Goal: Task Accomplishment & Management: Manage account settings

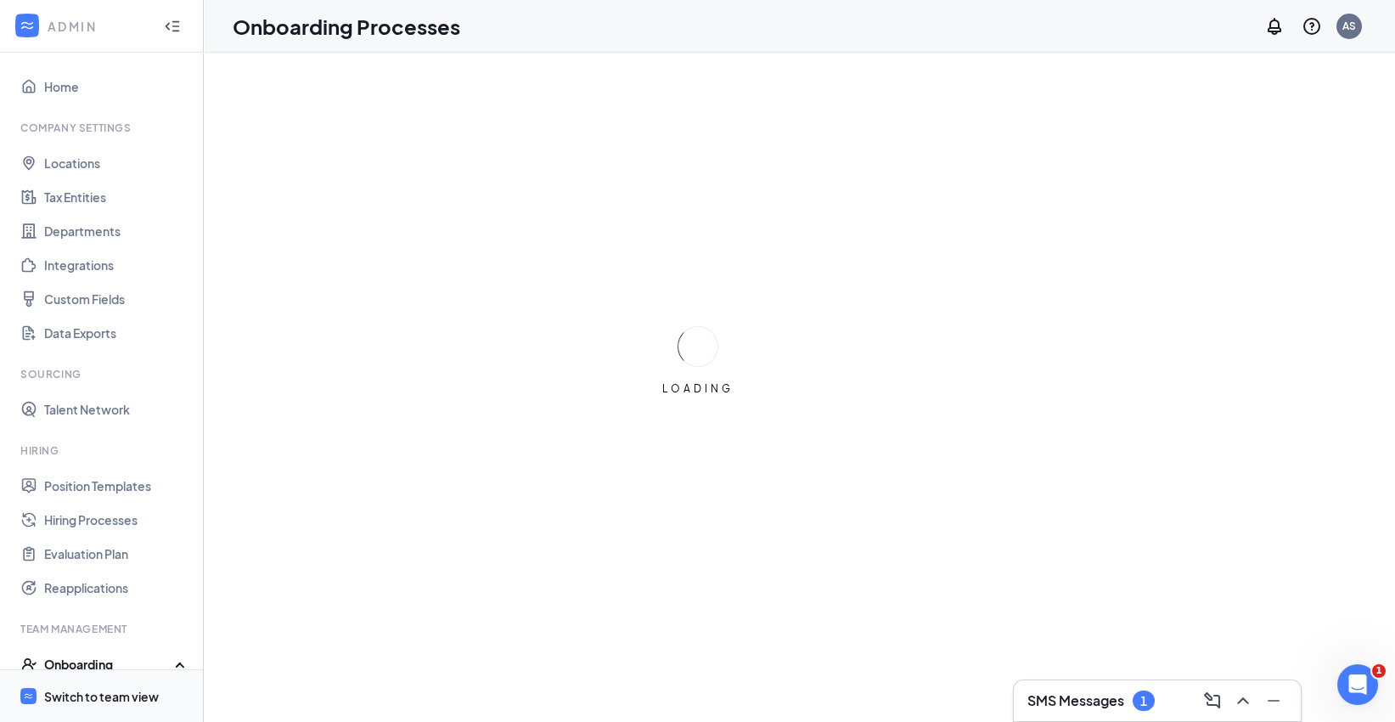
click at [99, 700] on div "Switch to team view" at bounding box center [101, 696] width 115 height 17
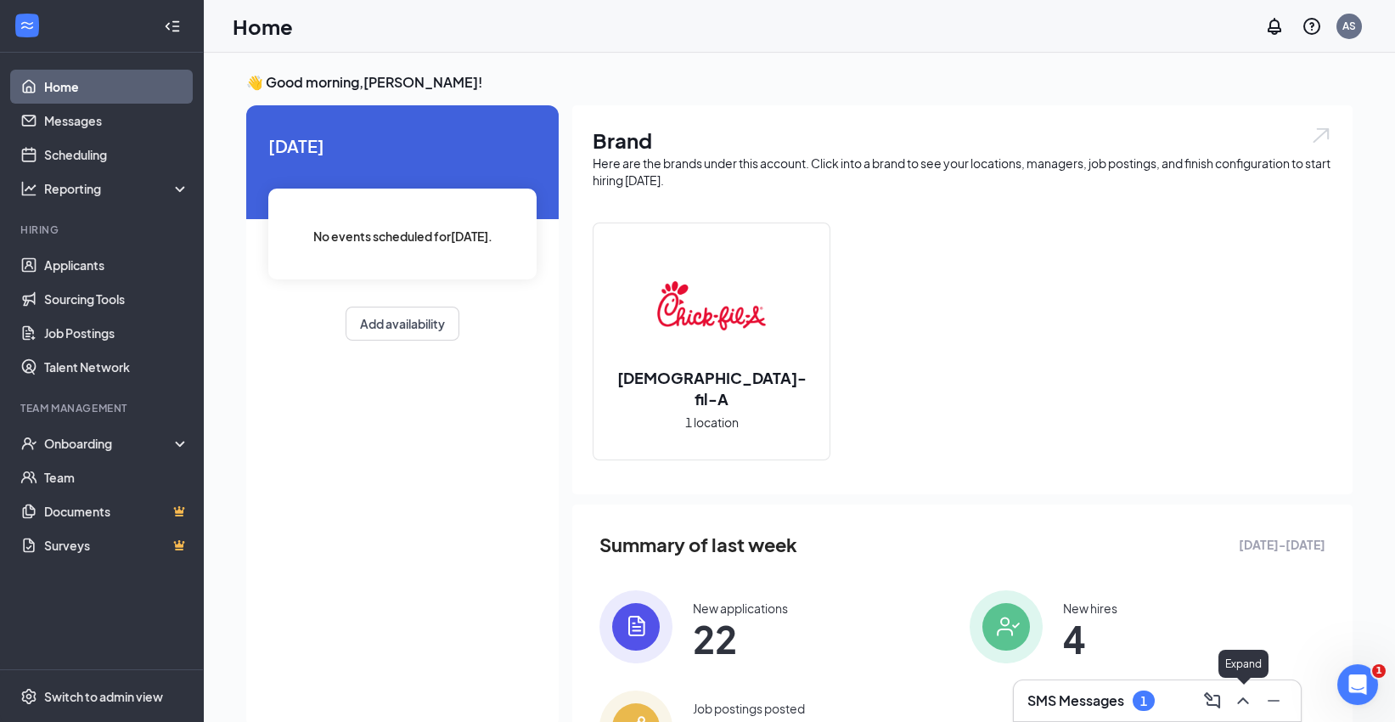
click at [1246, 701] on icon "ChevronUp" at bounding box center [1242, 700] width 11 height 7
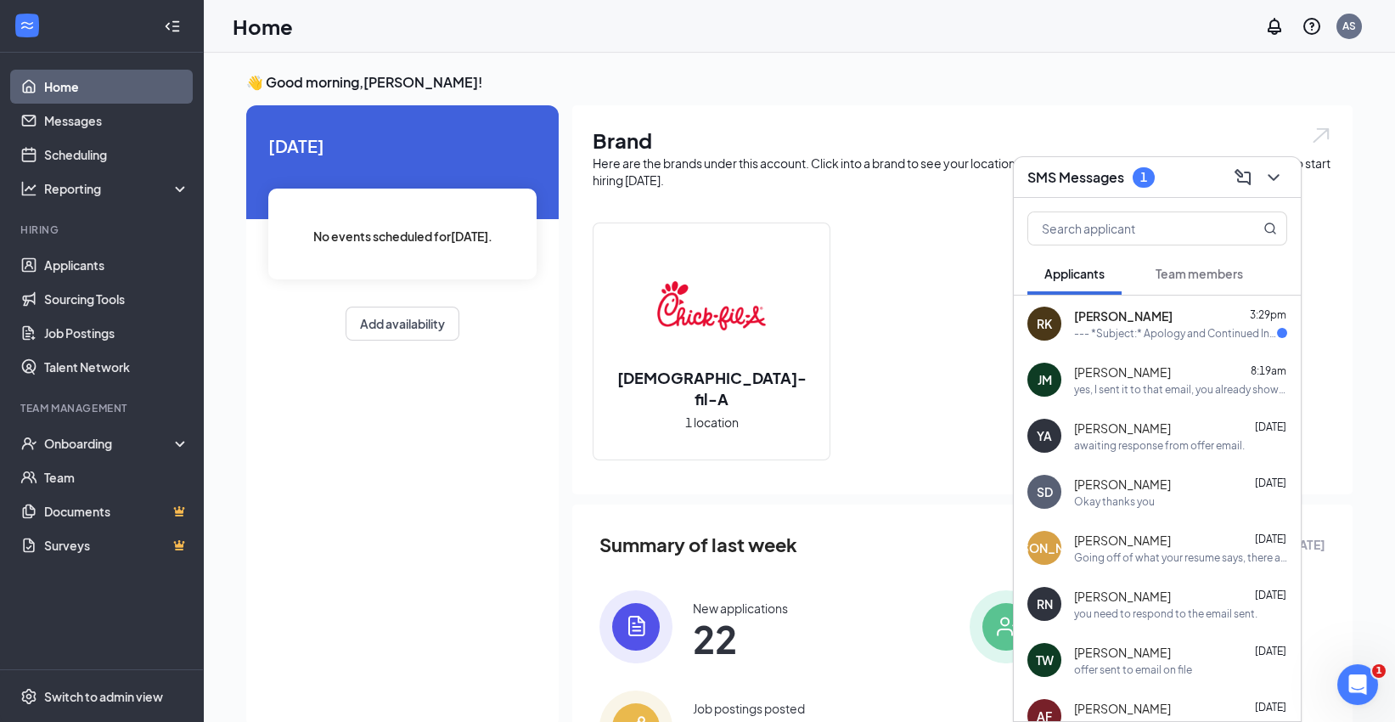
click at [1180, 326] on div "--- *Subject:* Apology and Continued Interest in Working with [DEMOGRAPHIC_DATA…" at bounding box center [1175, 333] width 203 height 14
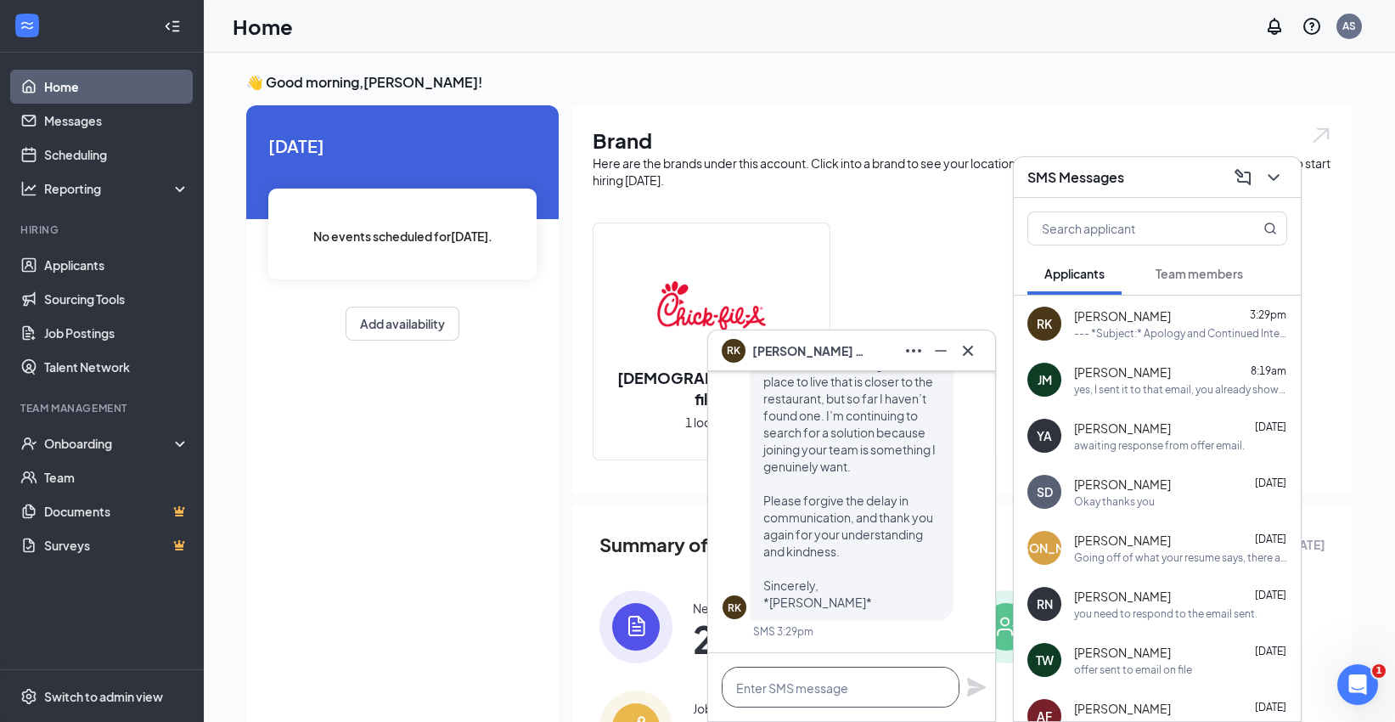
click at [863, 687] on textarea at bounding box center [841, 686] width 238 height 41
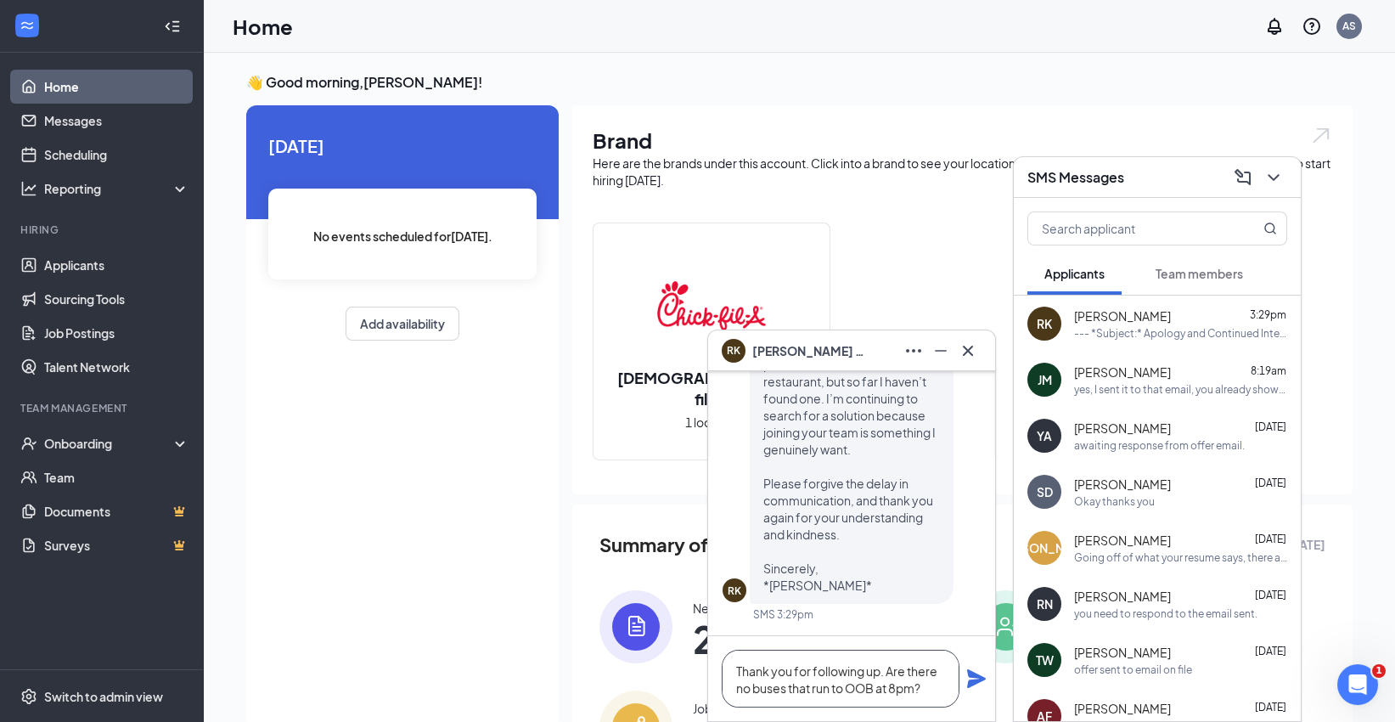
type textarea "Thank you for following up. Are there no buses that run to OOB at 8pm?"
click at [975, 682] on icon "Plane" at bounding box center [976, 678] width 19 height 19
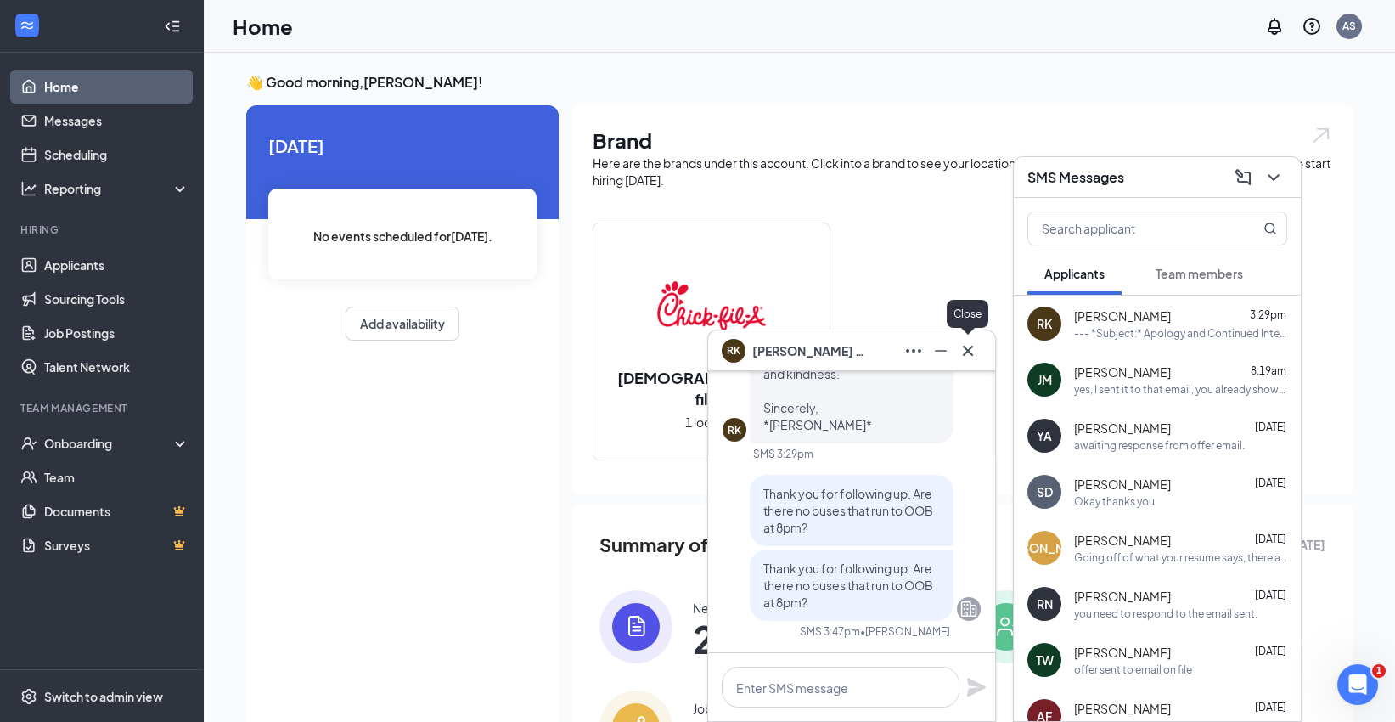
click at [975, 357] on icon "Cross" at bounding box center [968, 350] width 20 height 20
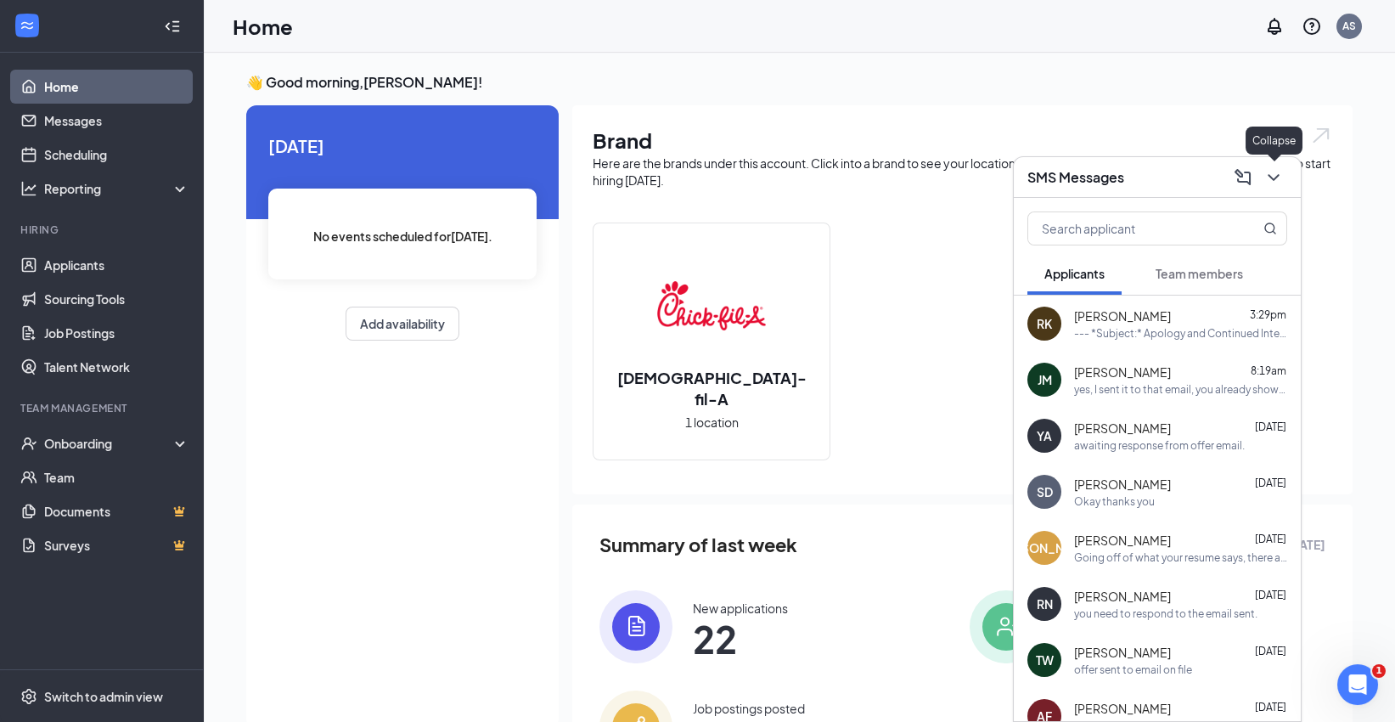
click at [1281, 169] on icon "ChevronDown" at bounding box center [1273, 177] width 20 height 20
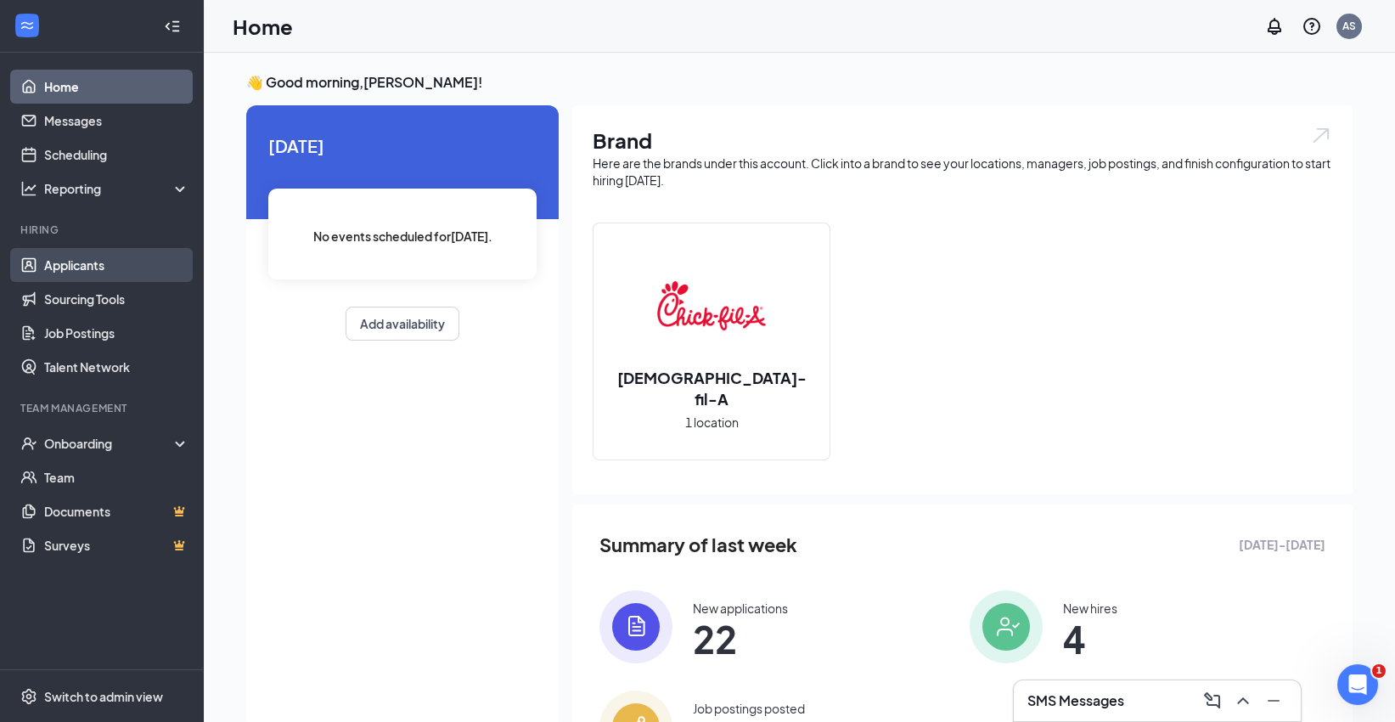
click at [75, 267] on link "Applicants" at bounding box center [116, 265] width 145 height 34
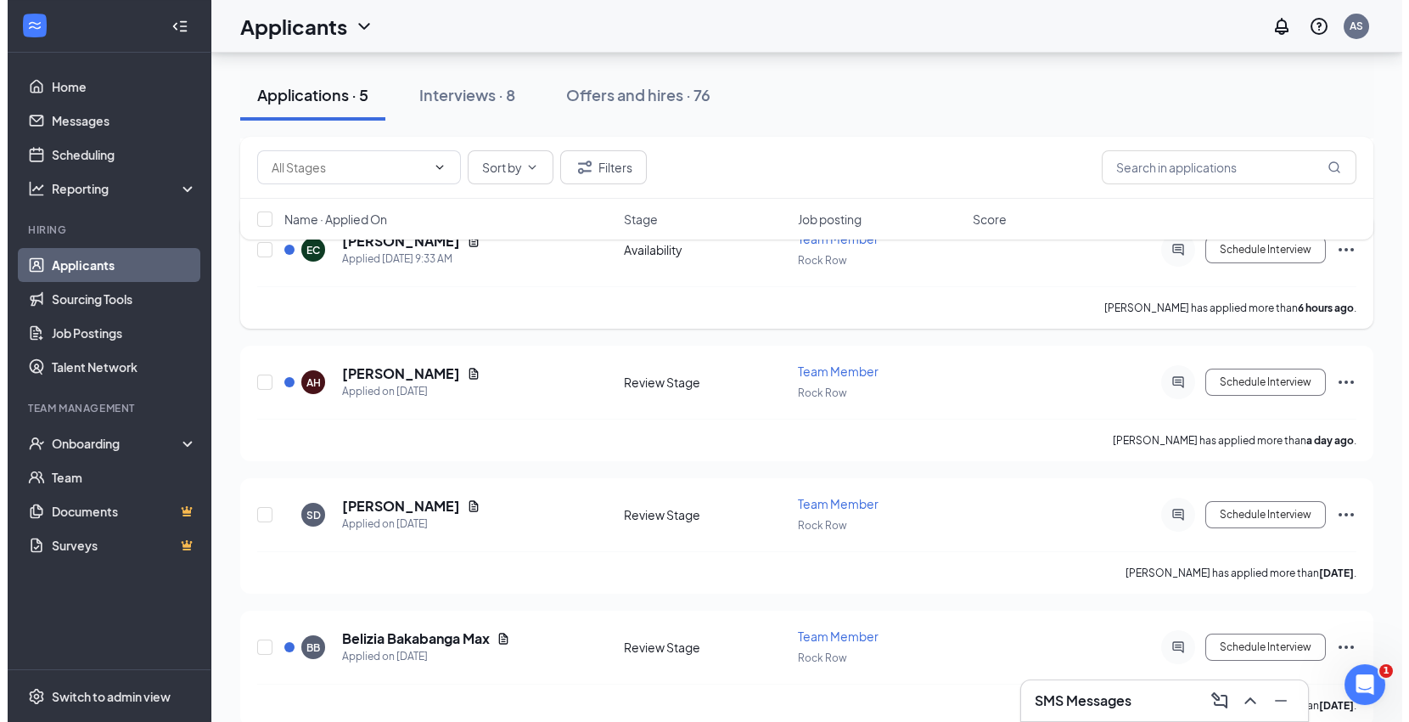
scroll to position [264, 0]
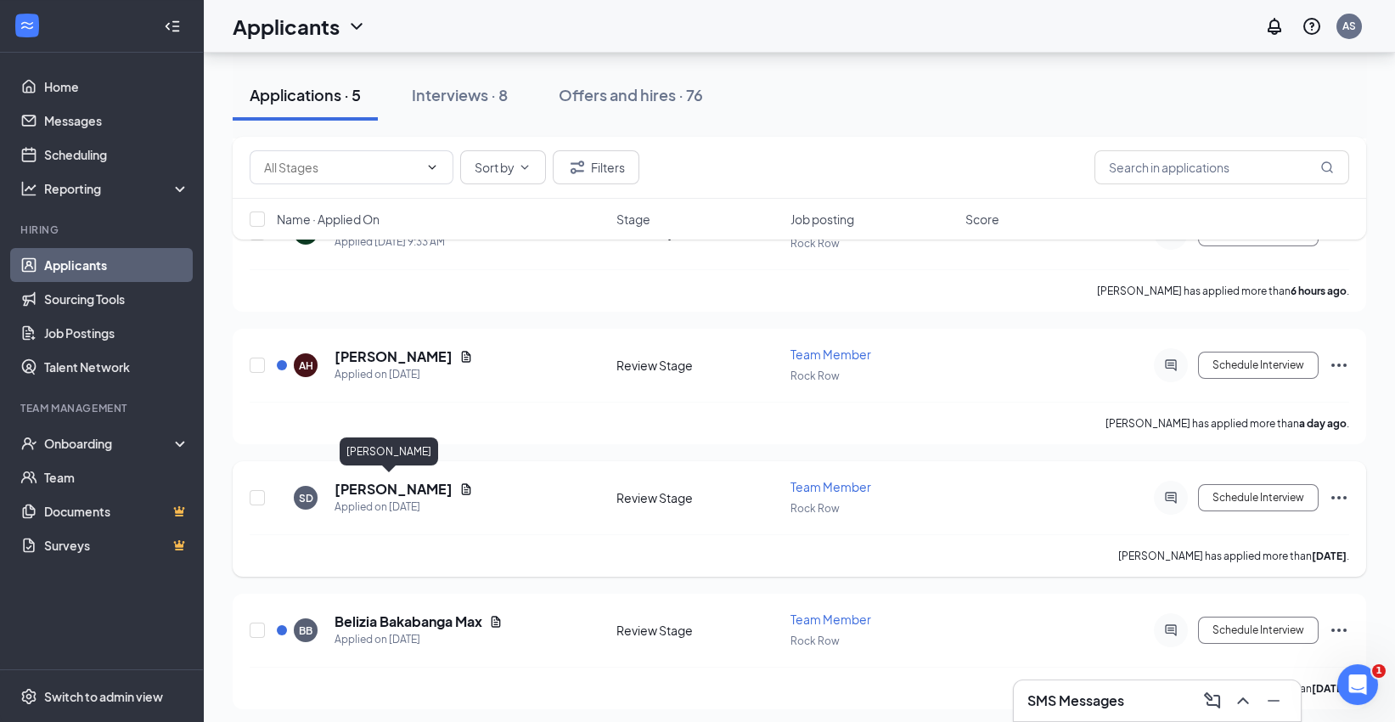
click at [385, 484] on h5 "[PERSON_NAME]" at bounding box center [393, 489] width 118 height 19
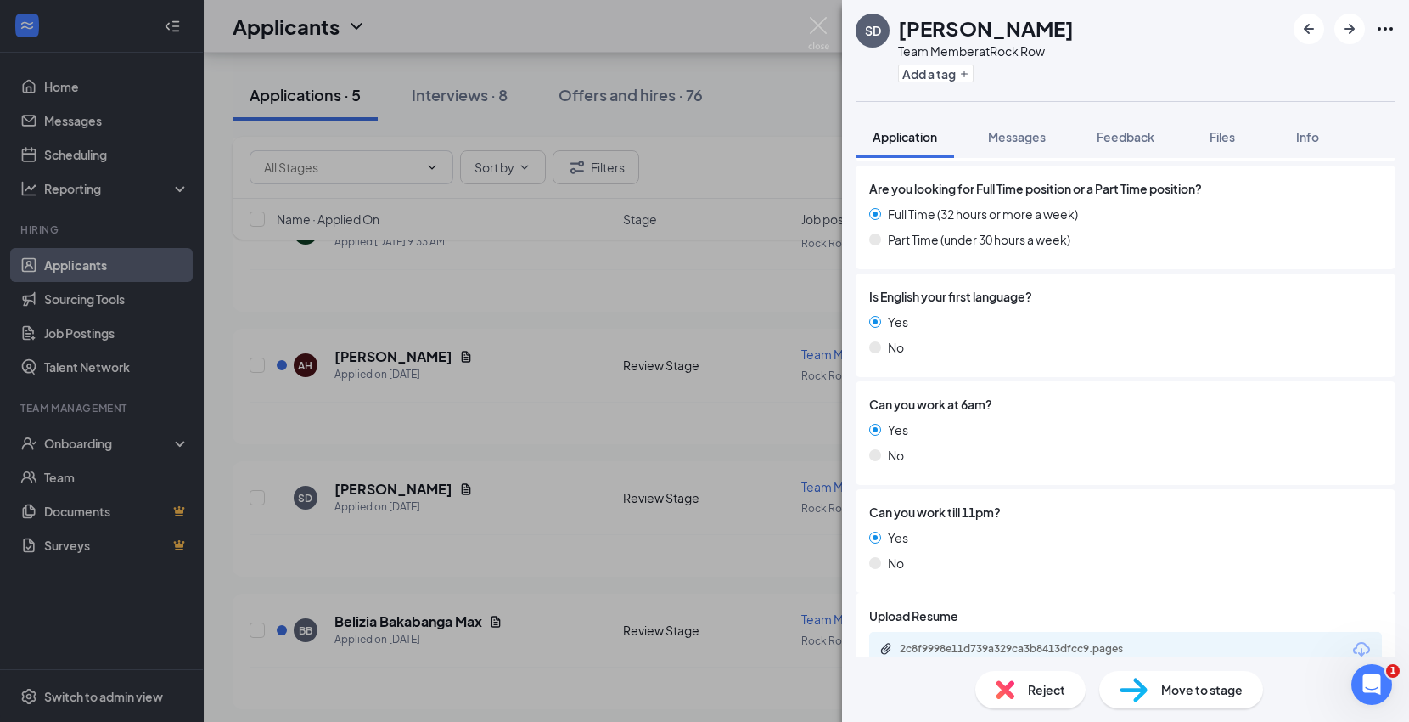
scroll to position [849, 0]
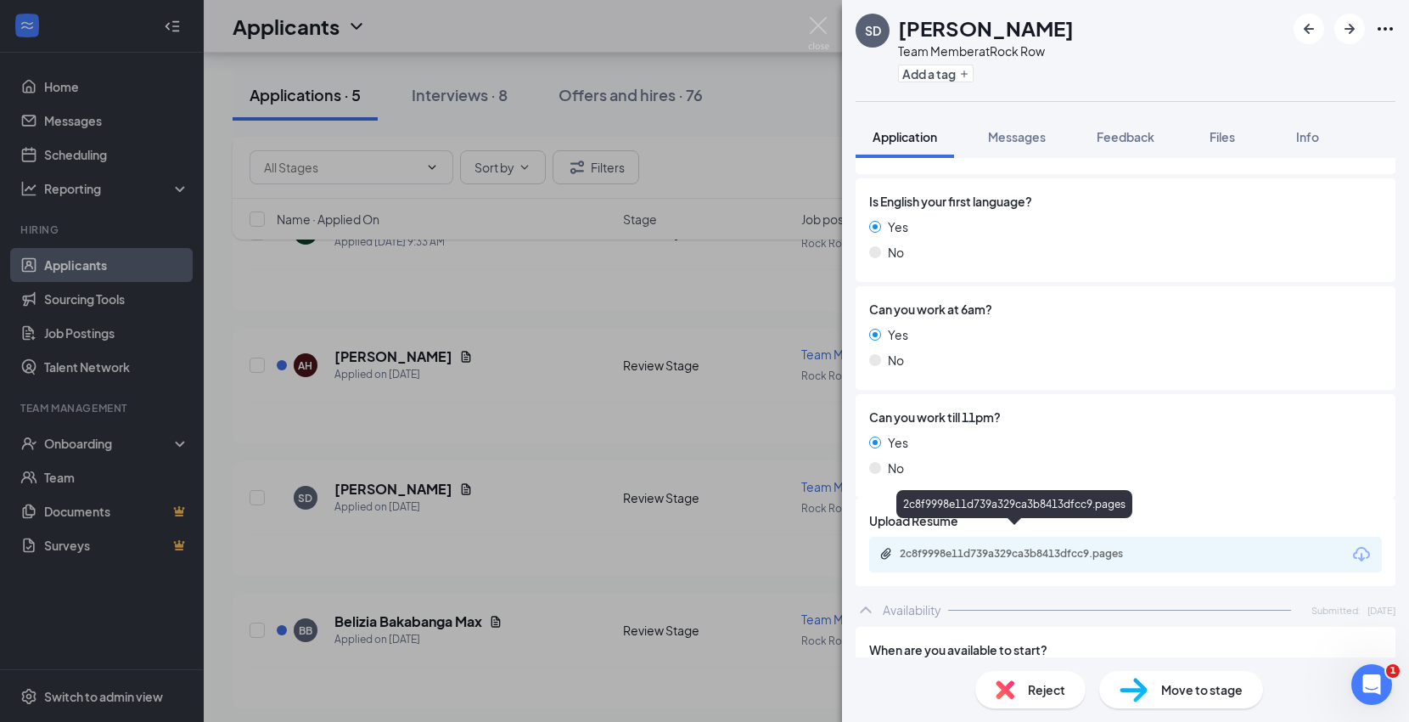
click at [1088, 547] on div "2c8f9998e11d739a329ca3b8413dfcc9.pages" at bounding box center [1019, 554] width 238 height 14
click at [882, 548] on icon "Paperclip" at bounding box center [886, 553] width 10 height 11
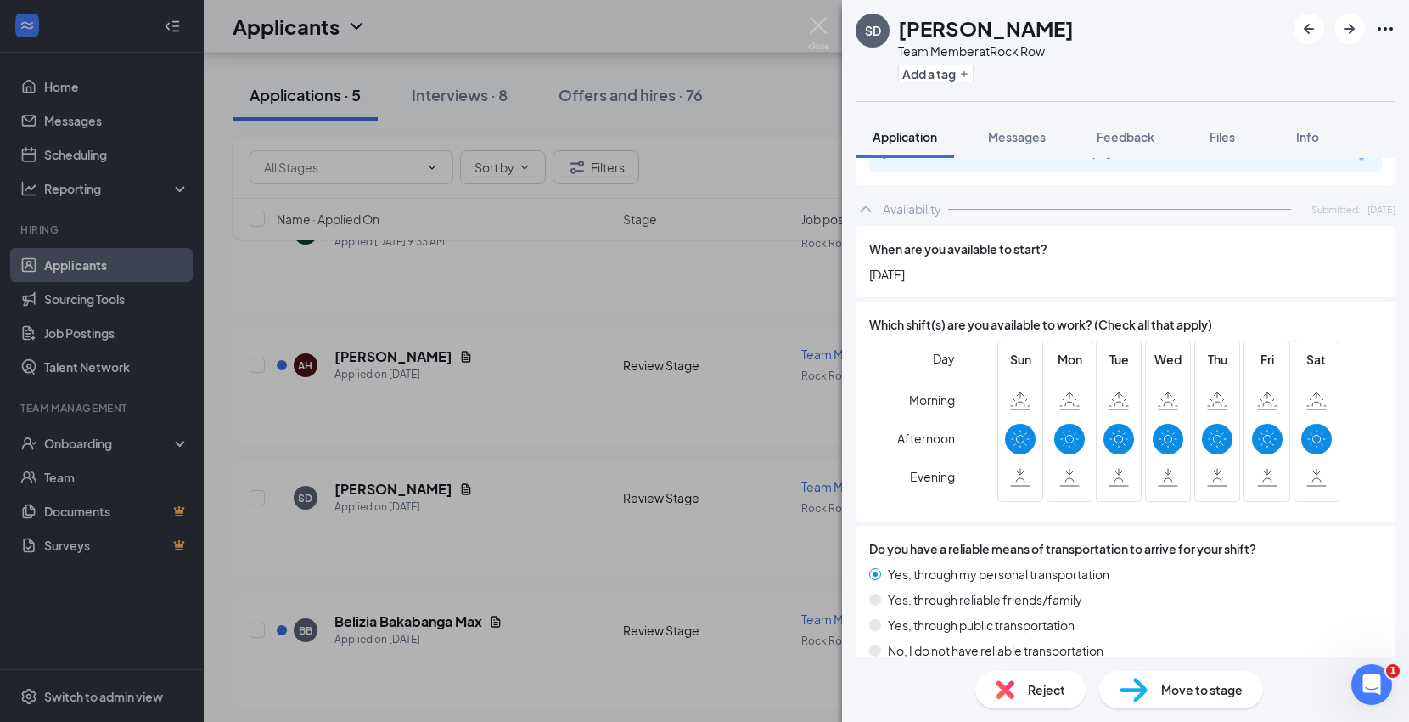
scroll to position [1256, 0]
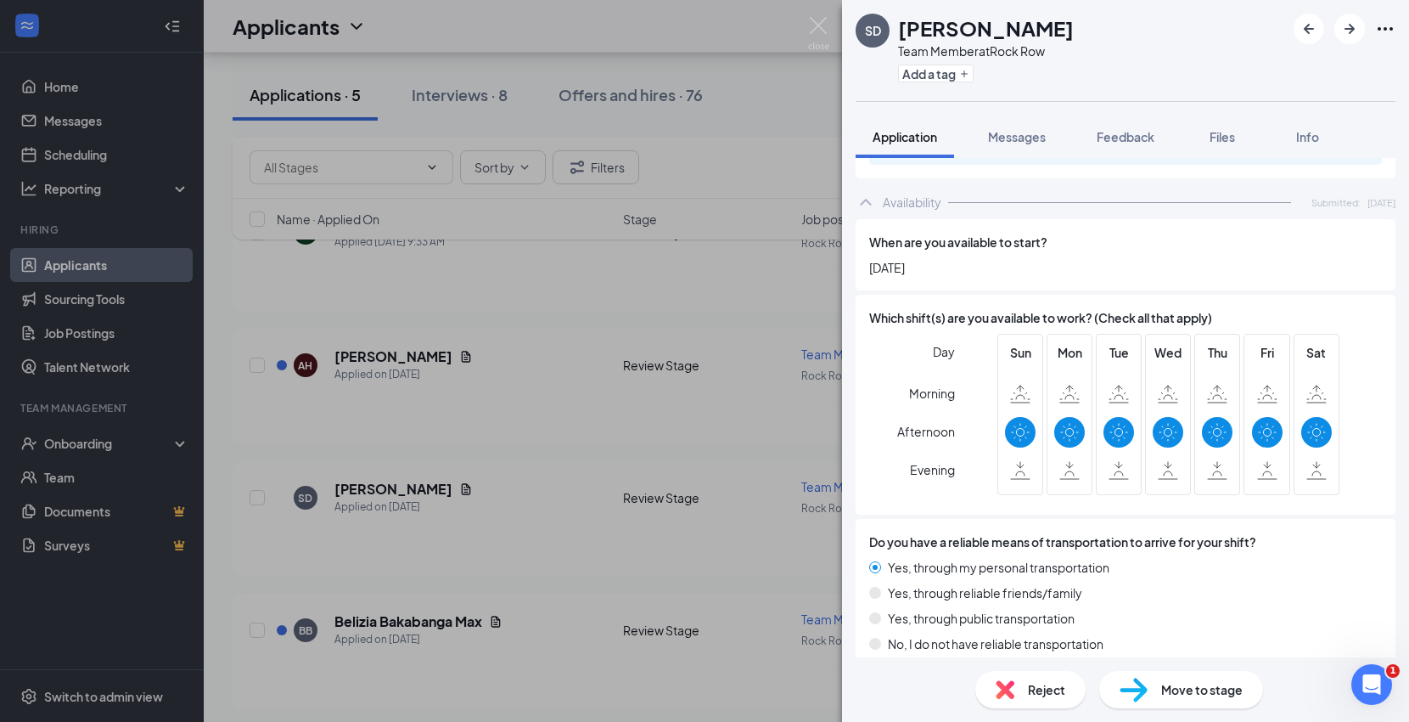
click at [1218, 690] on span "Move to stage" at bounding box center [1202, 689] width 82 height 19
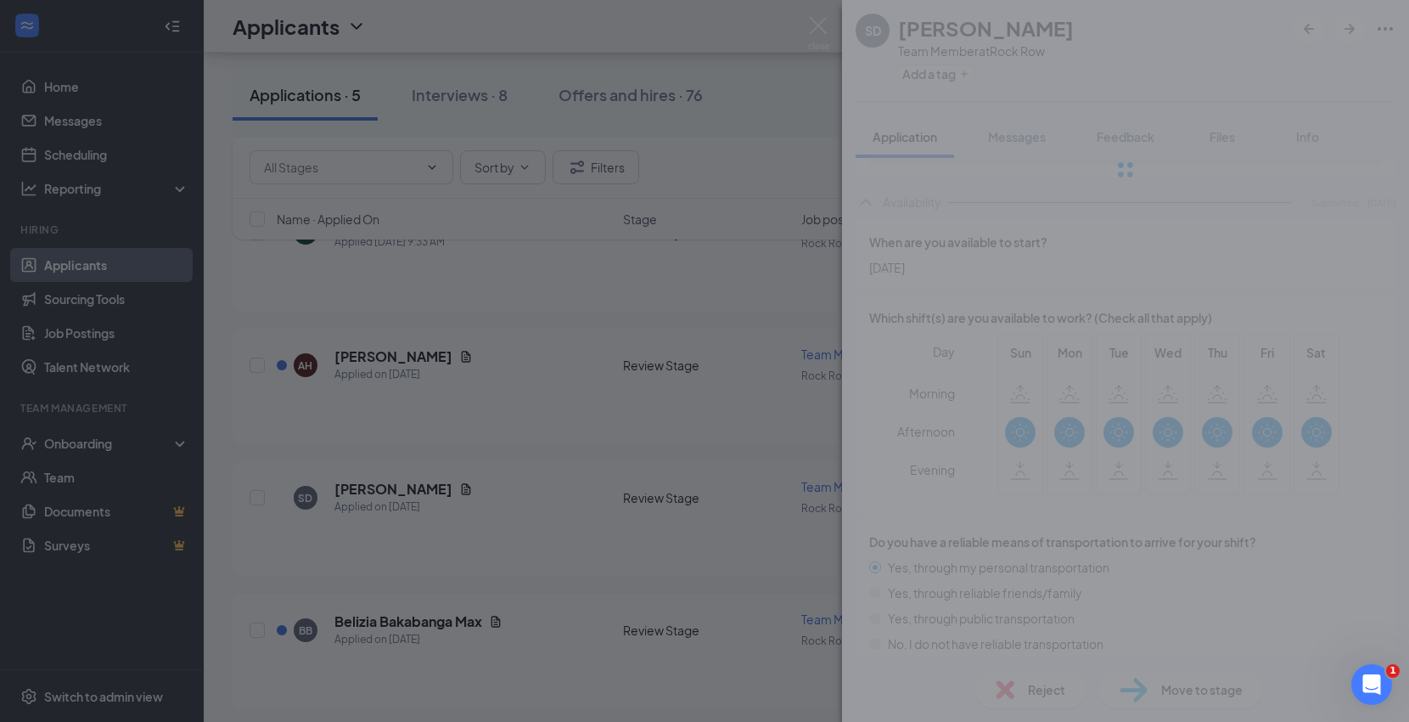
scroll to position [1250, 0]
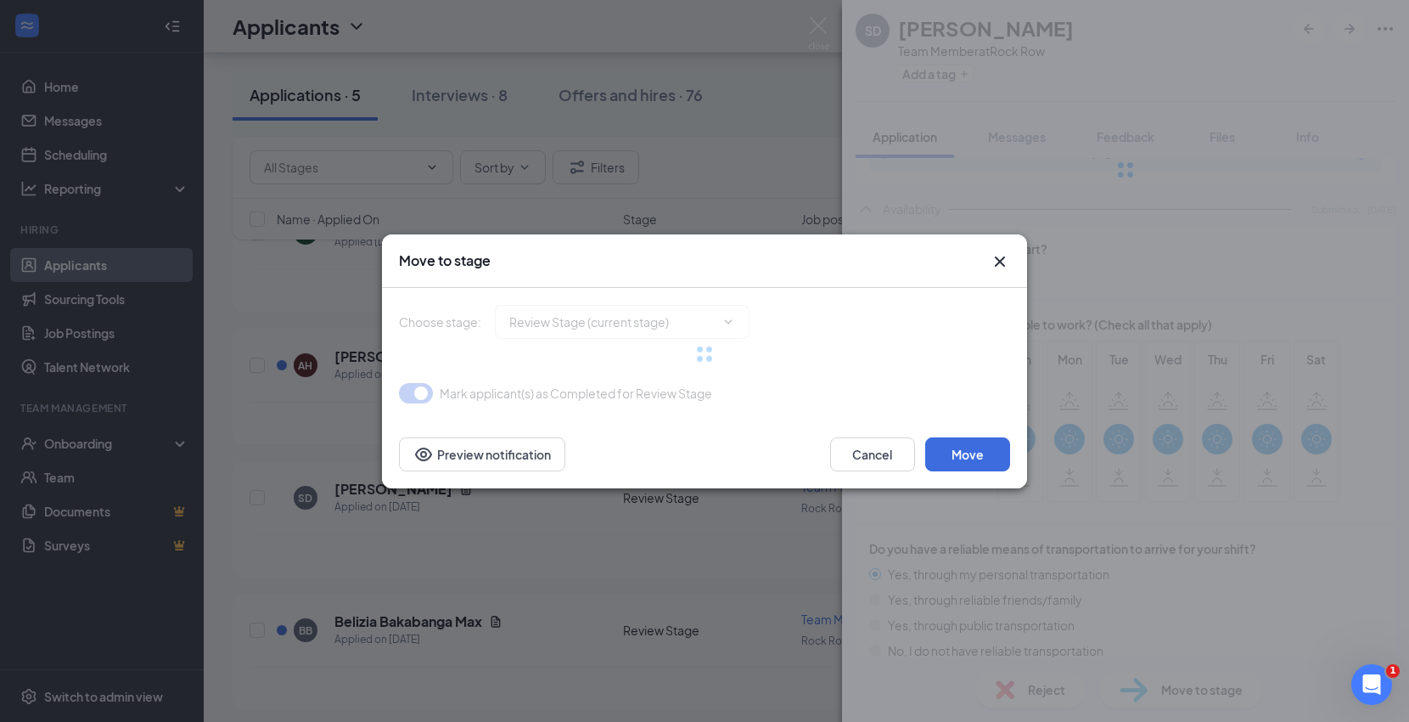
type input "Onsite Interview (next stage)"
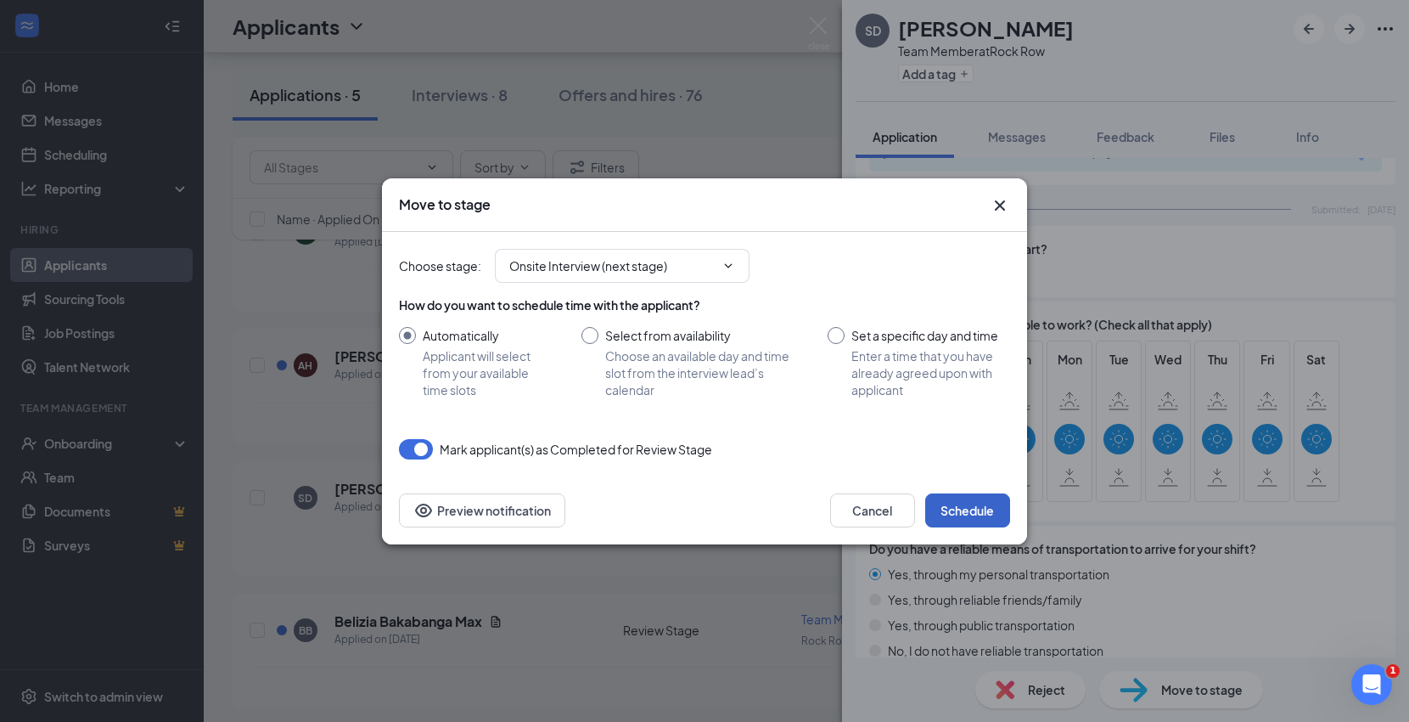
click at [971, 514] on button "Schedule" at bounding box center [967, 510] width 85 height 34
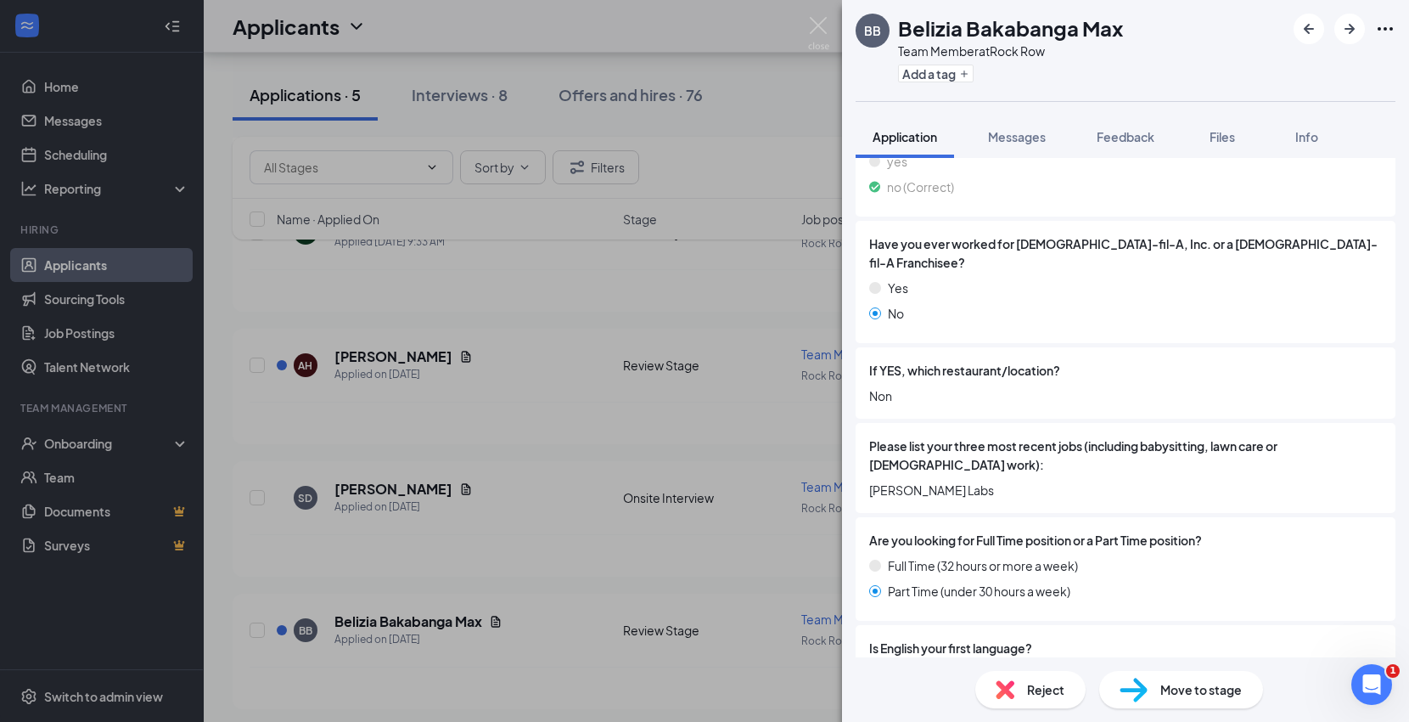
scroll to position [471, 0]
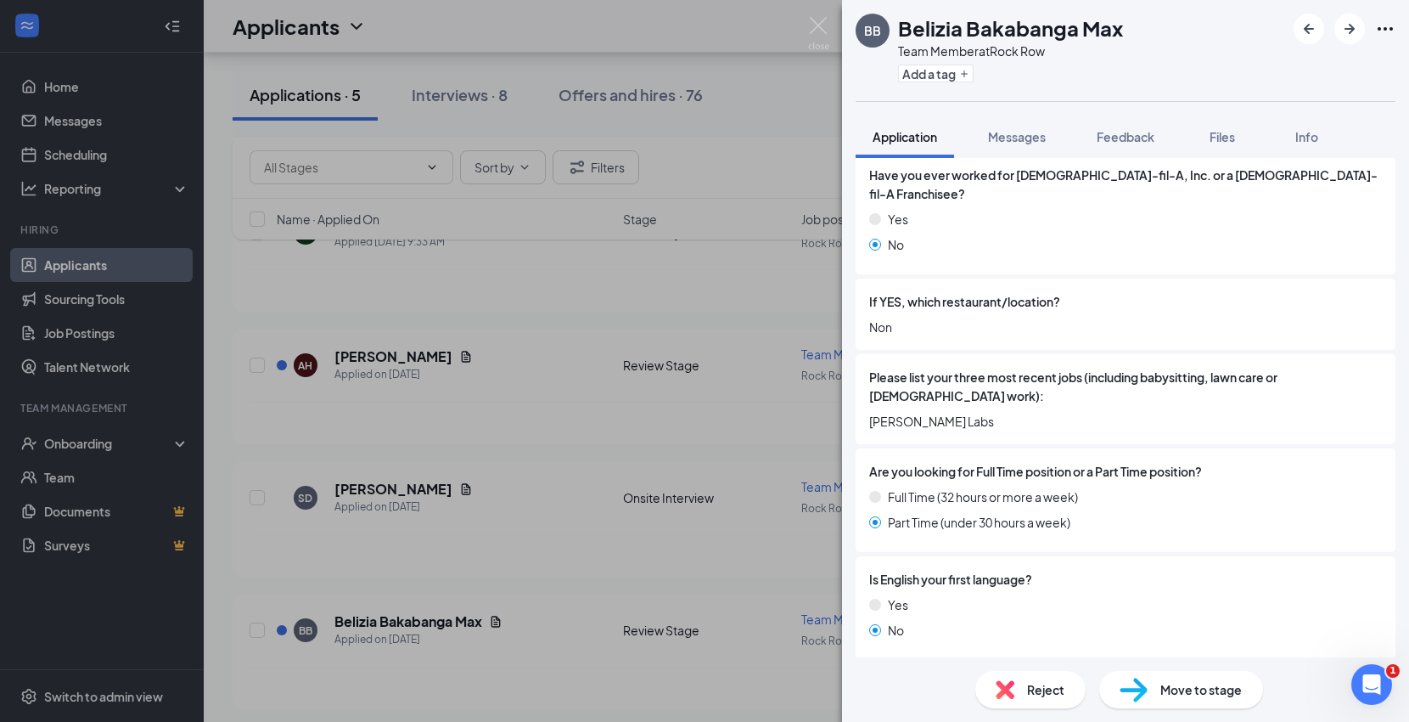
click at [1060, 689] on span "Reject" at bounding box center [1046, 689] width 37 height 19
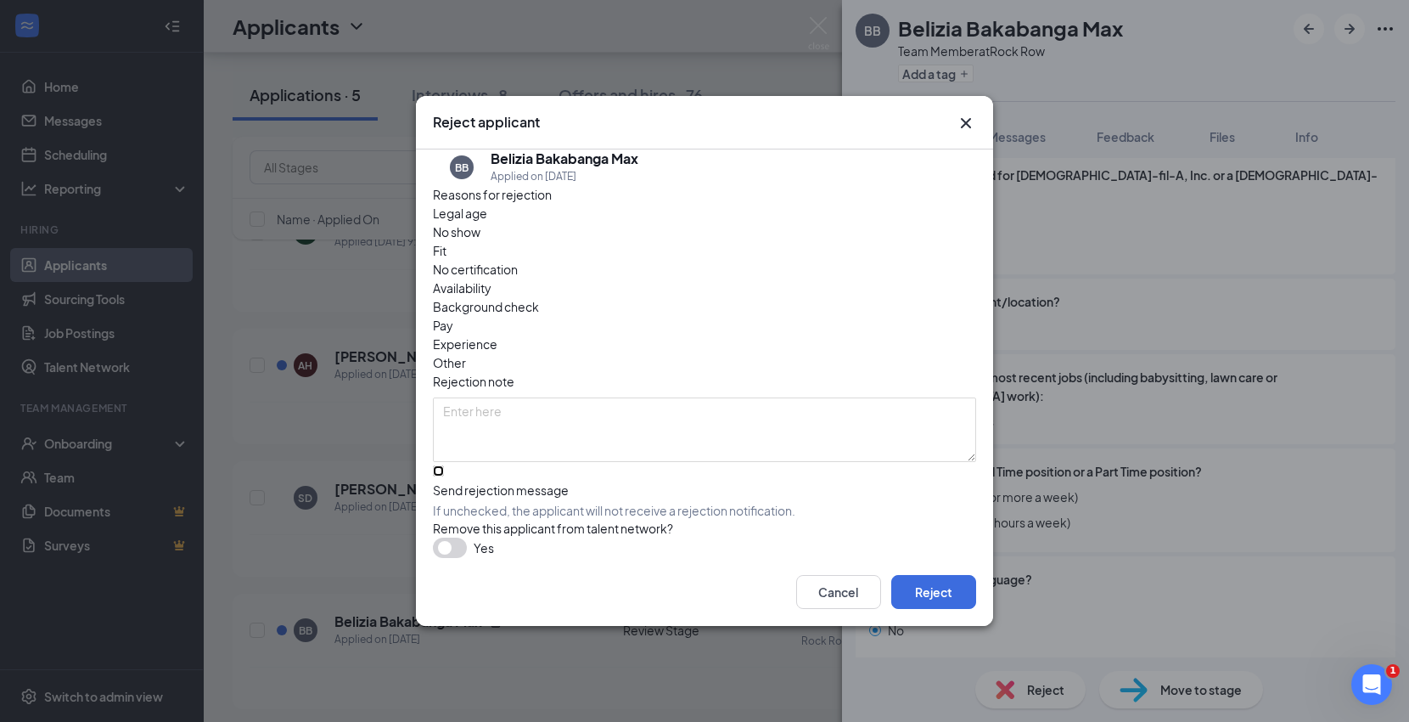
click at [439, 465] on input "Send rejection message If unchecked, the applicant will not receive a rejection…" at bounding box center [438, 470] width 11 height 11
checkbox input "true"
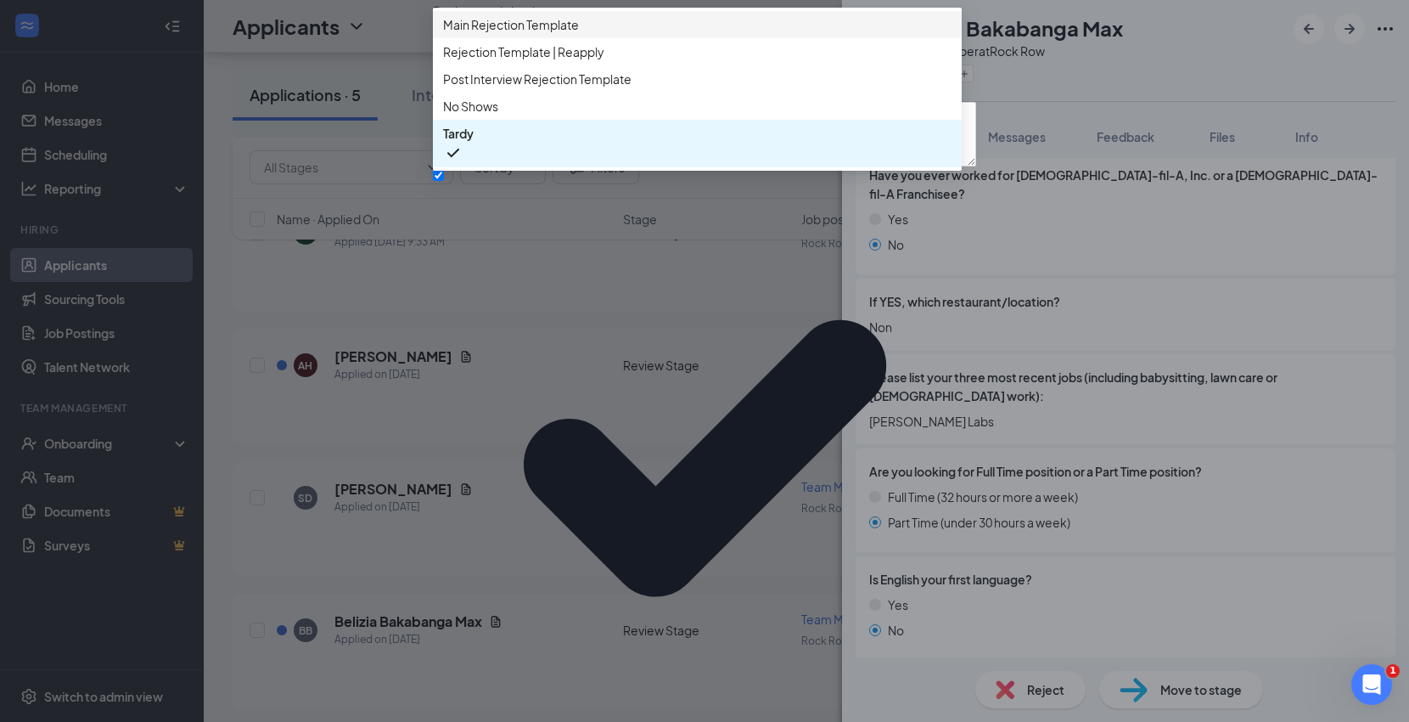
click at [576, 34] on span "Main Rejection Template" at bounding box center [511, 24] width 136 height 19
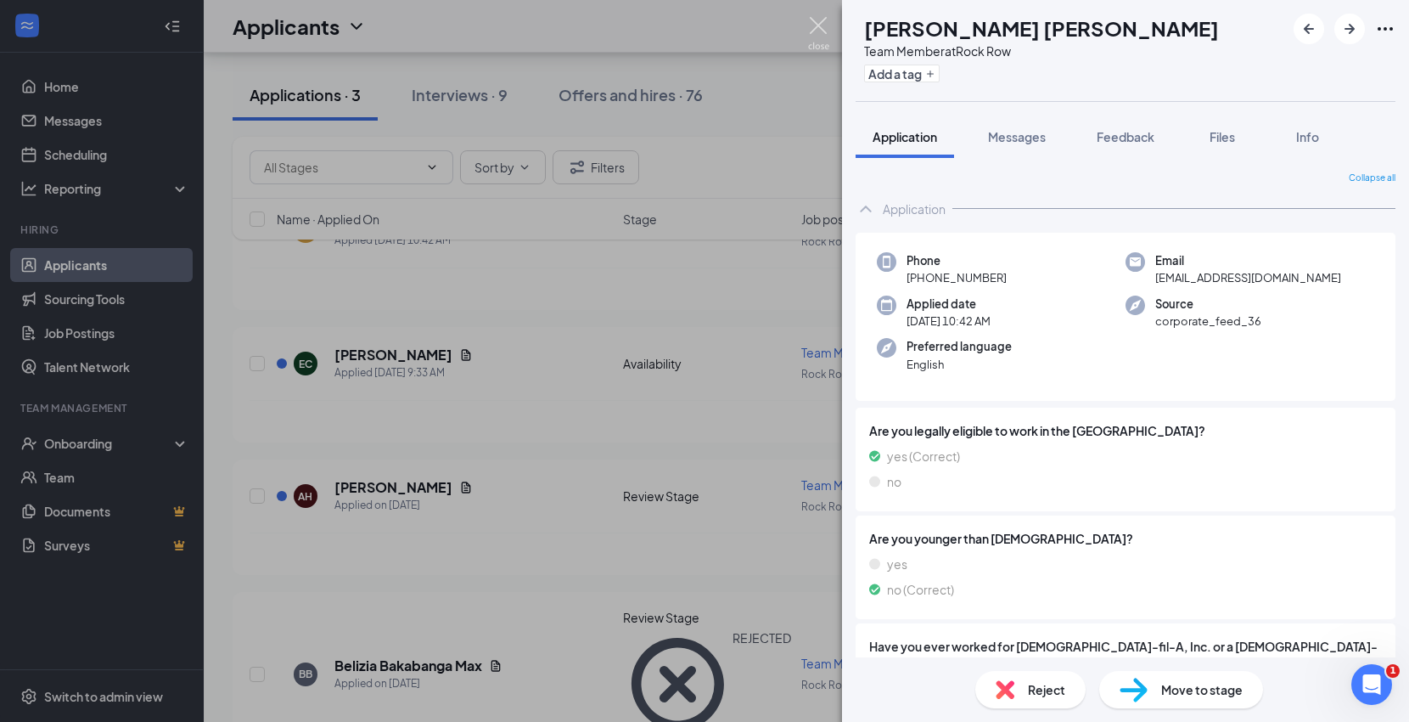
click at [824, 24] on img at bounding box center [818, 33] width 21 height 33
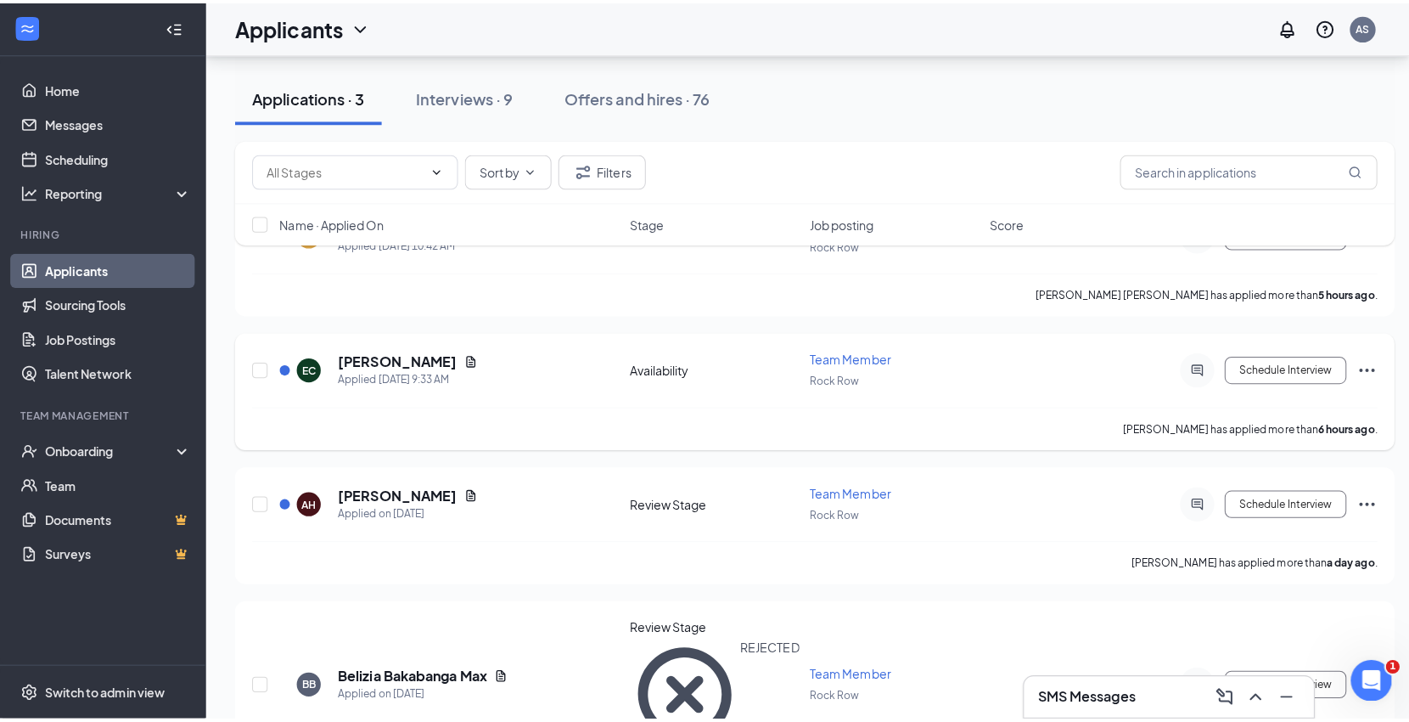
scroll to position [2, 0]
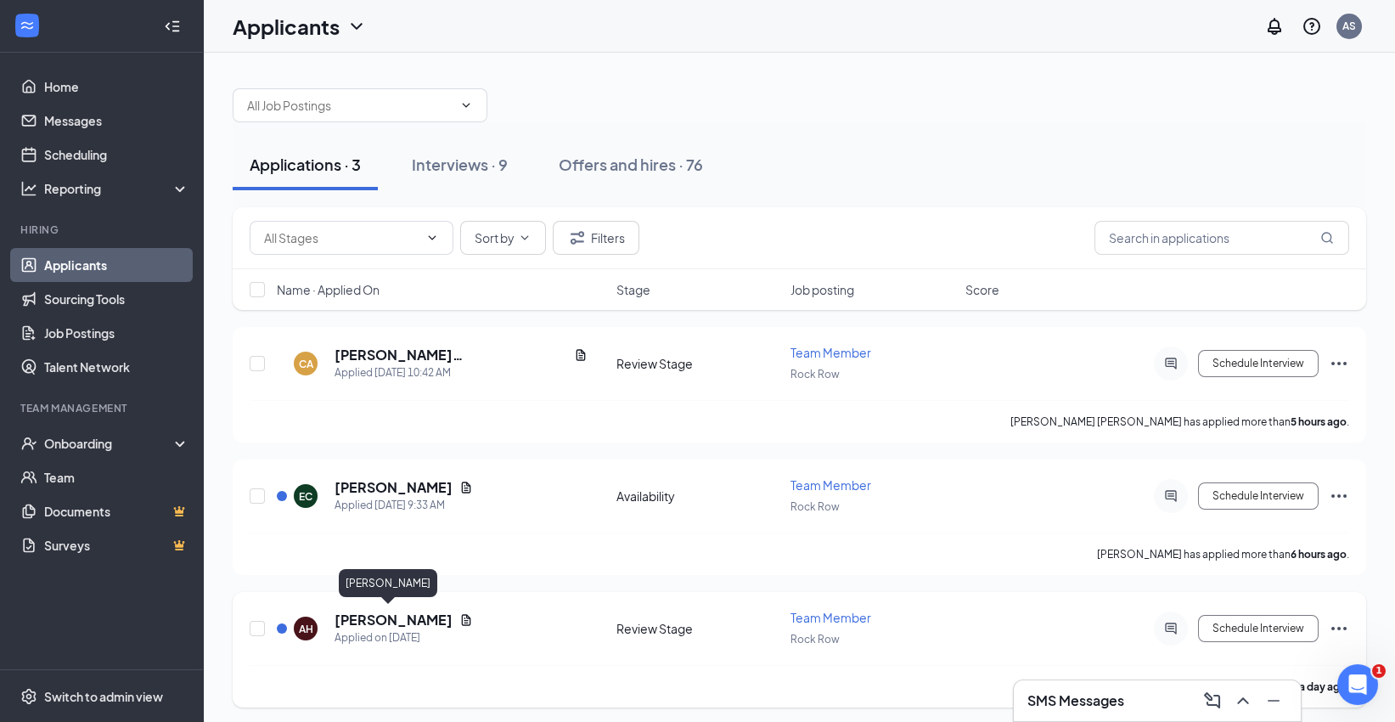
click at [396, 610] on h5 "[PERSON_NAME]" at bounding box center [393, 619] width 118 height 19
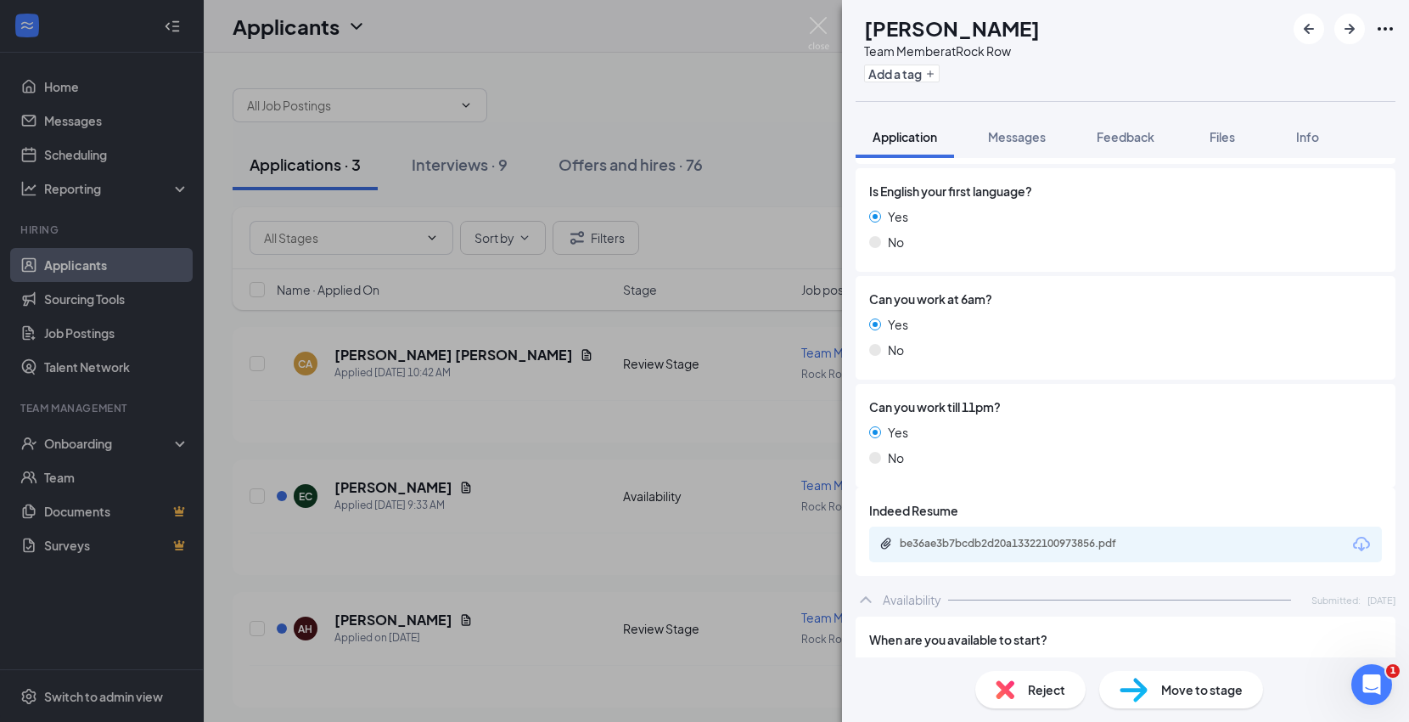
scroll to position [943, 0]
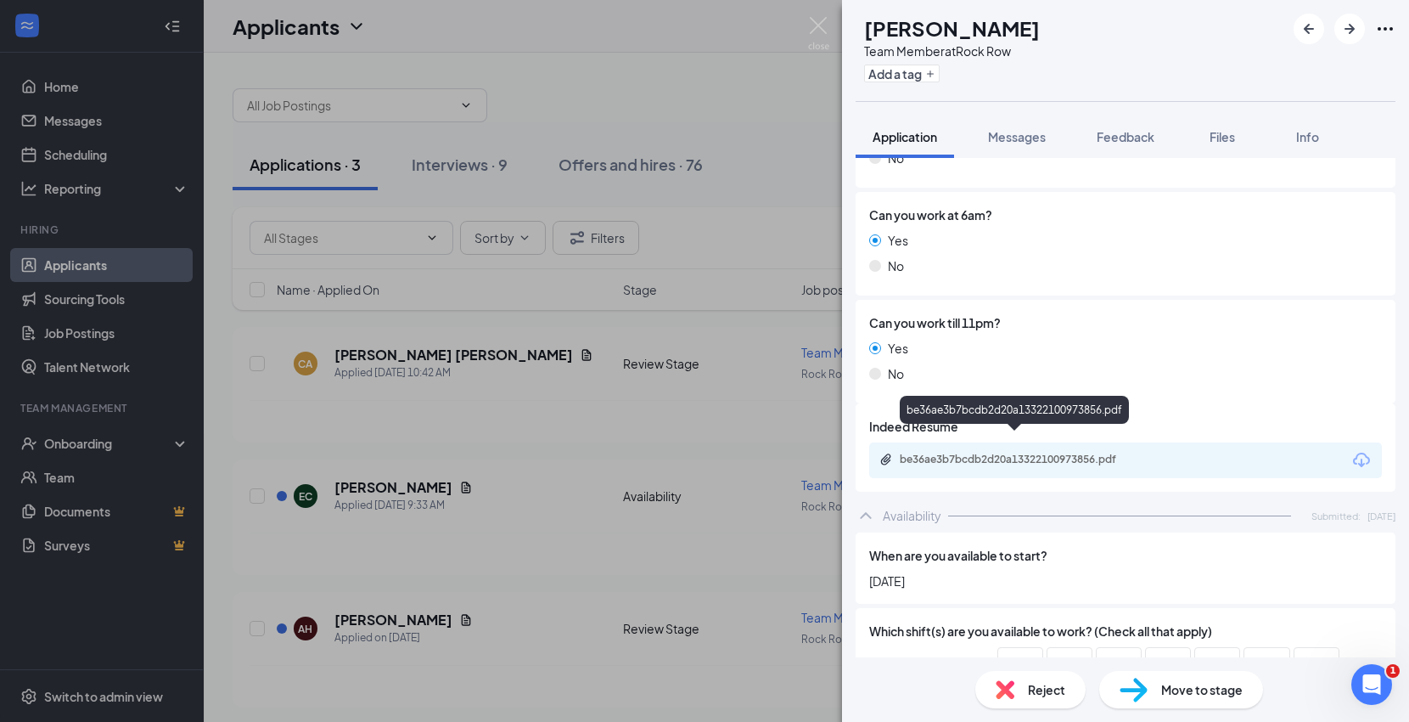
click at [1079, 453] on div "be36ae3b7bcdb2d20a13322100973856.pdf" at bounding box center [1019, 460] width 238 height 14
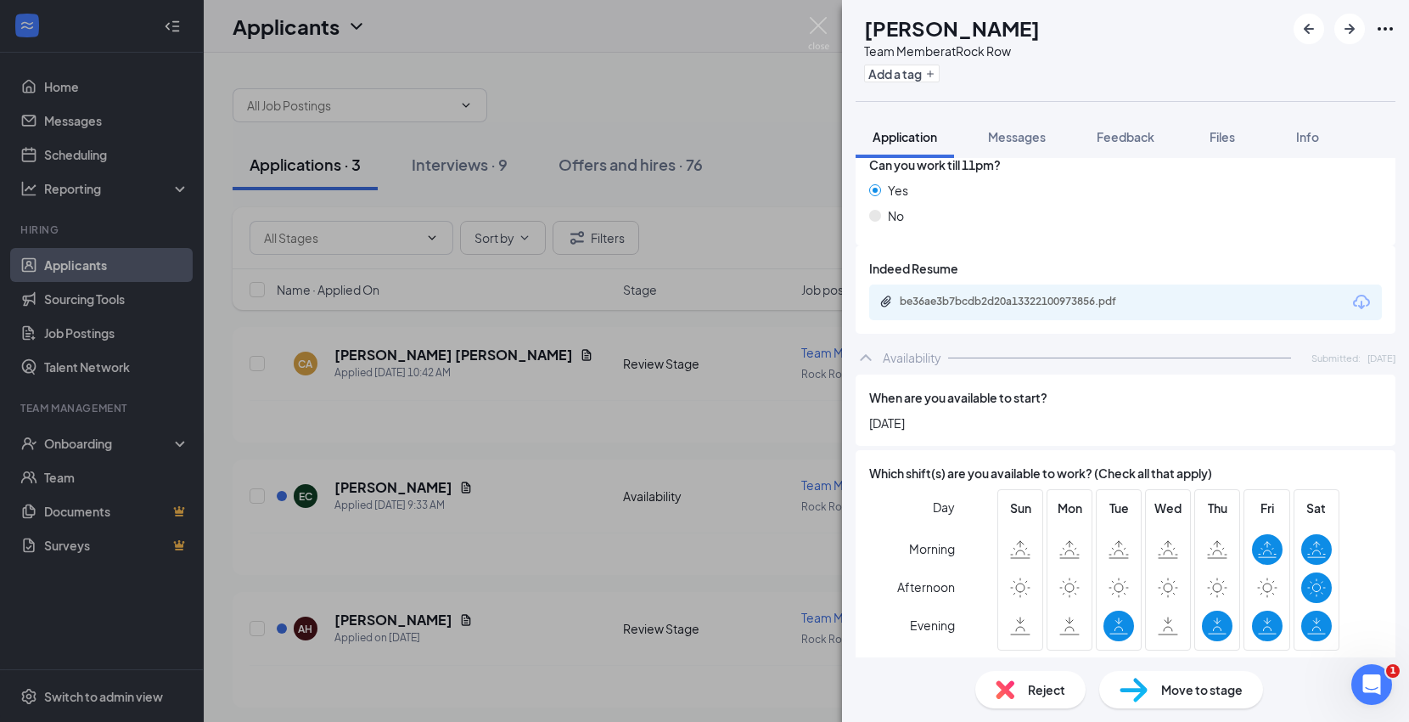
scroll to position [1132, 0]
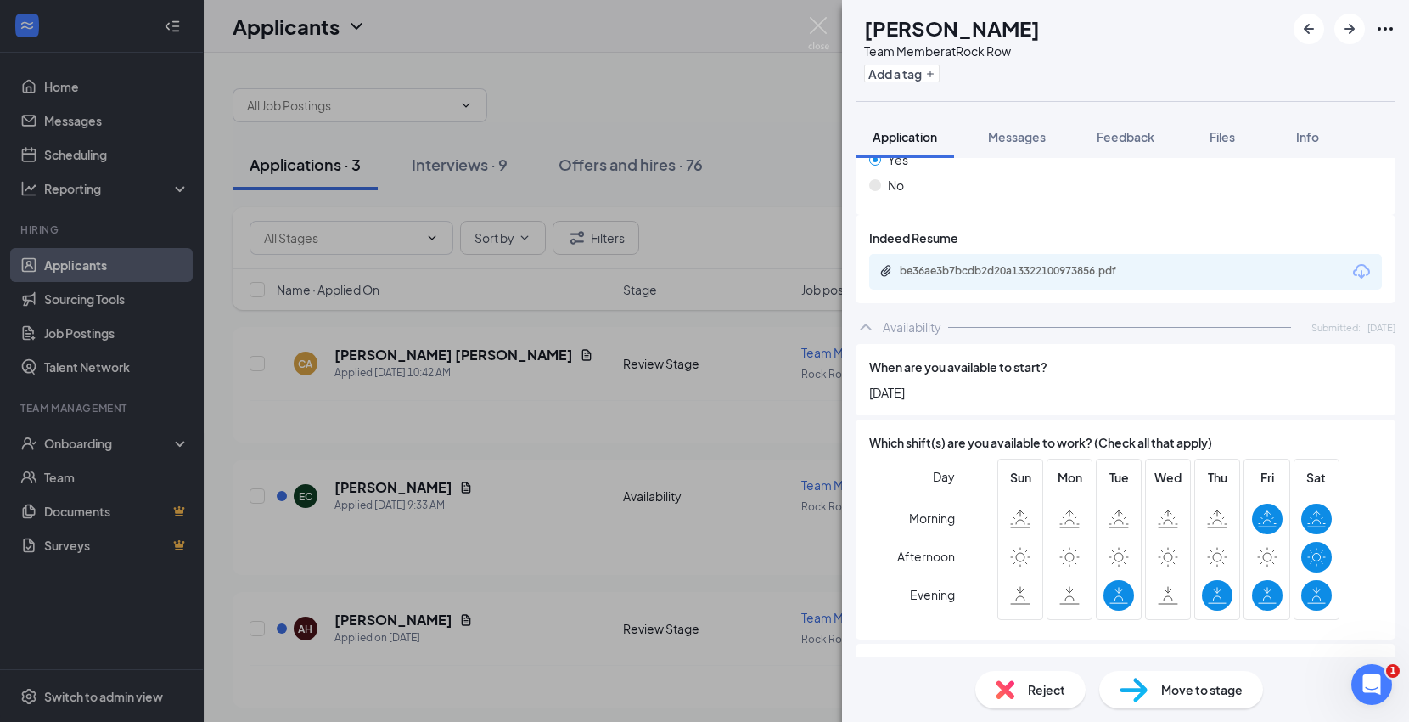
click at [1219, 683] on span "Move to stage" at bounding box center [1202, 689] width 82 height 19
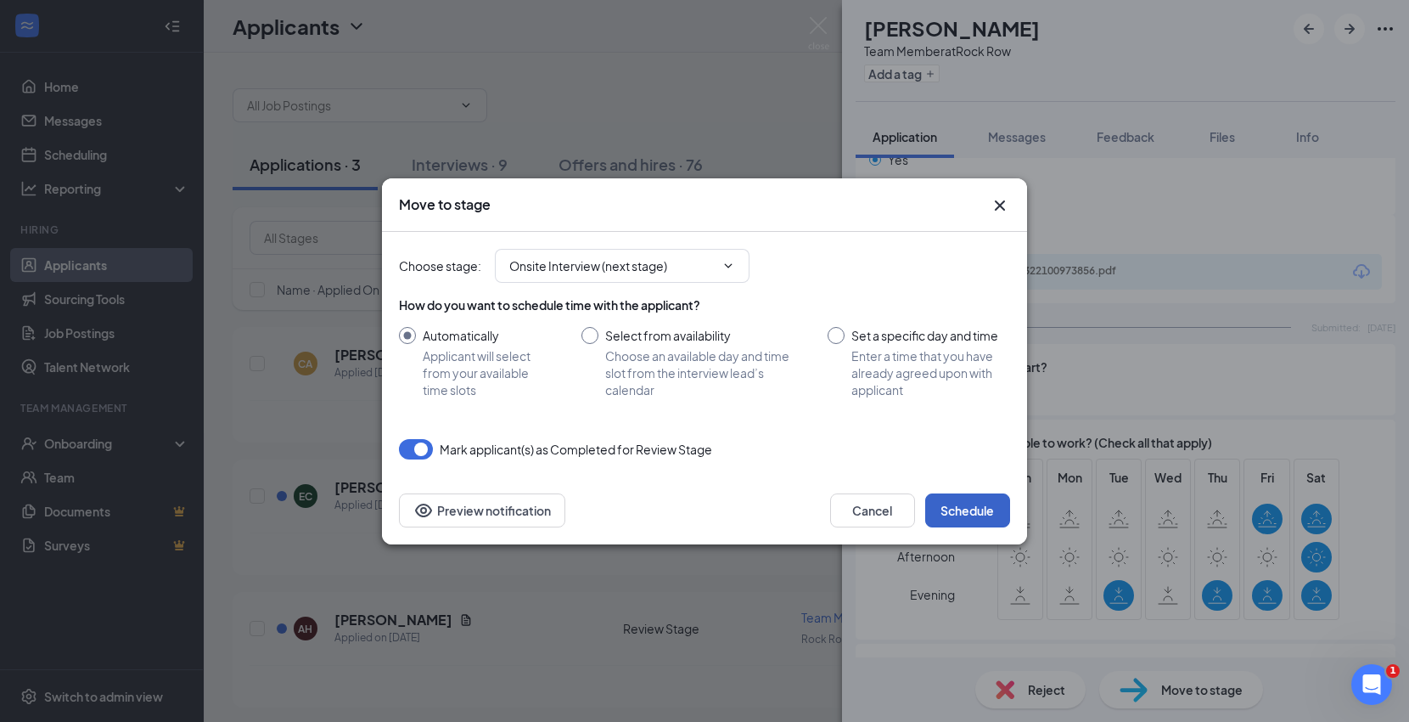
click at [948, 514] on button "Schedule" at bounding box center [967, 510] width 85 height 34
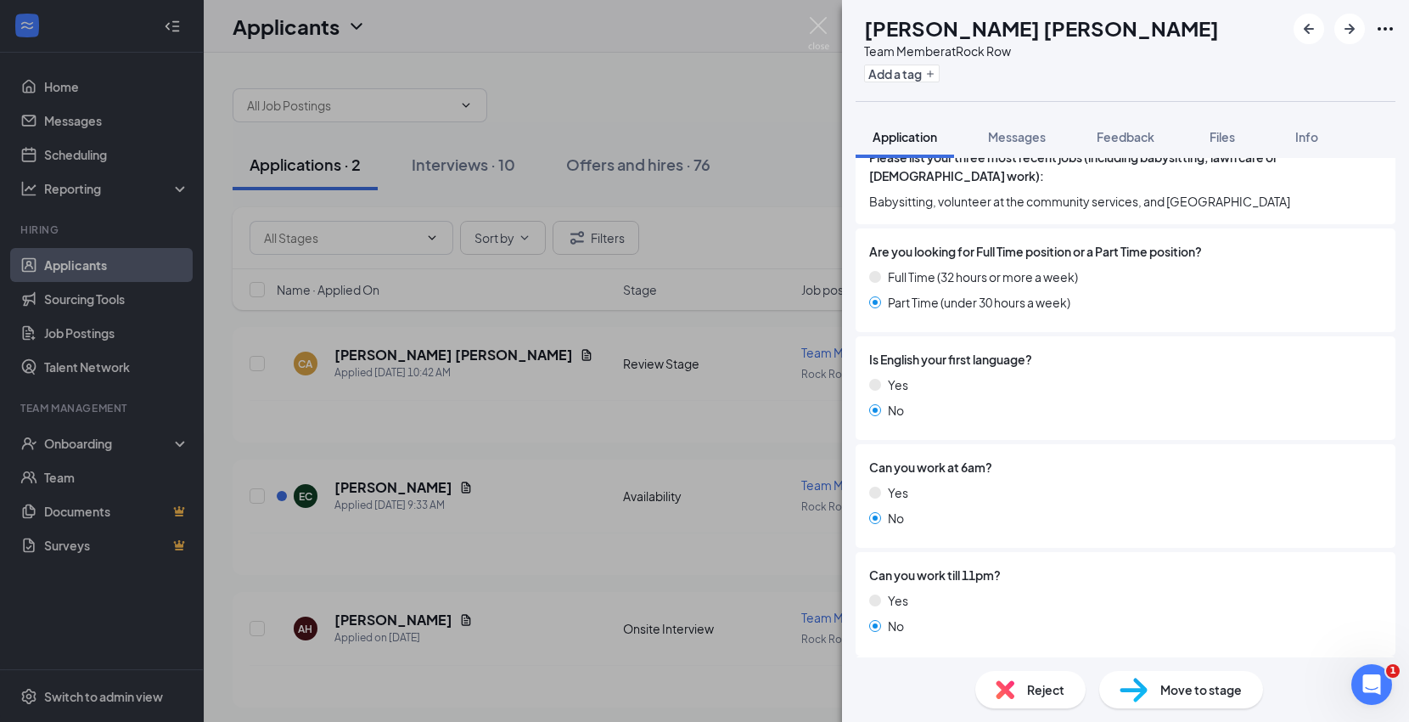
scroll to position [1069, 0]
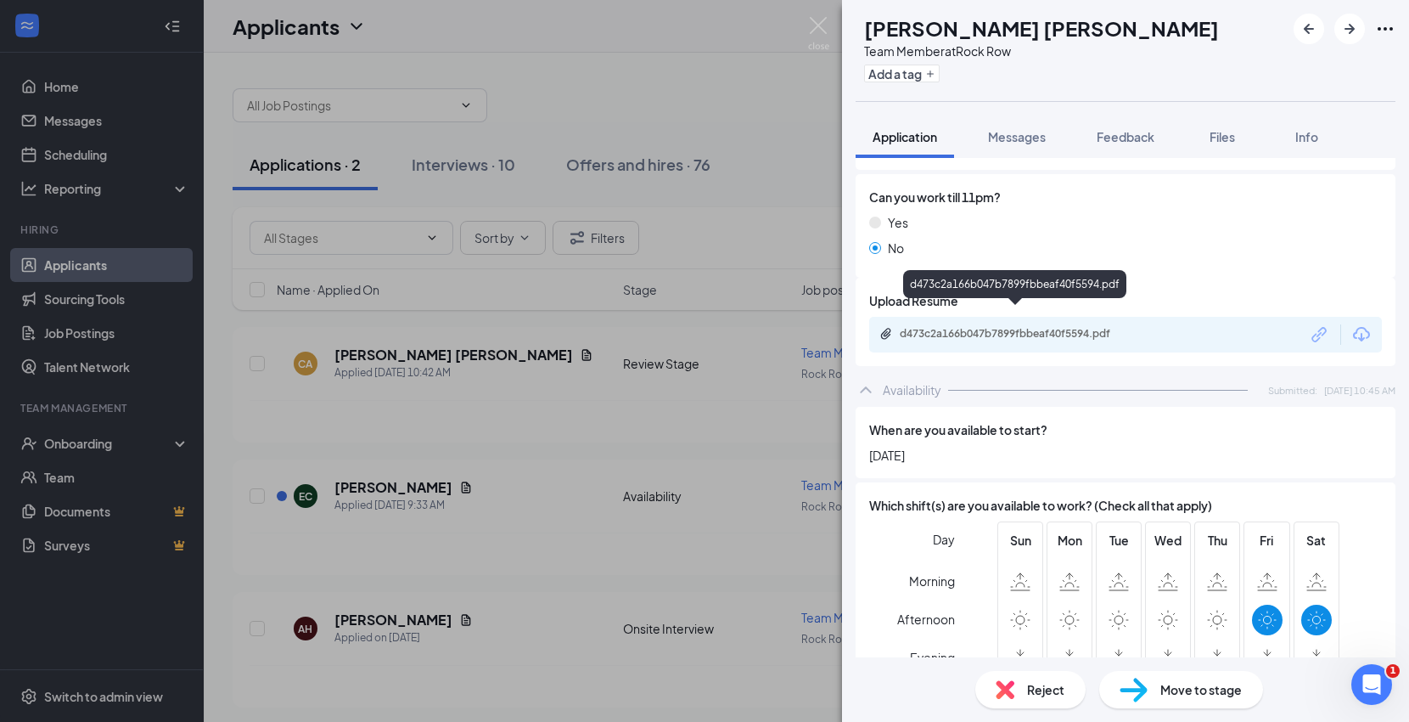
click at [1025, 327] on div "d473c2a166b047b7899fbbeaf40f5594.pdf" at bounding box center [1019, 334] width 238 height 14
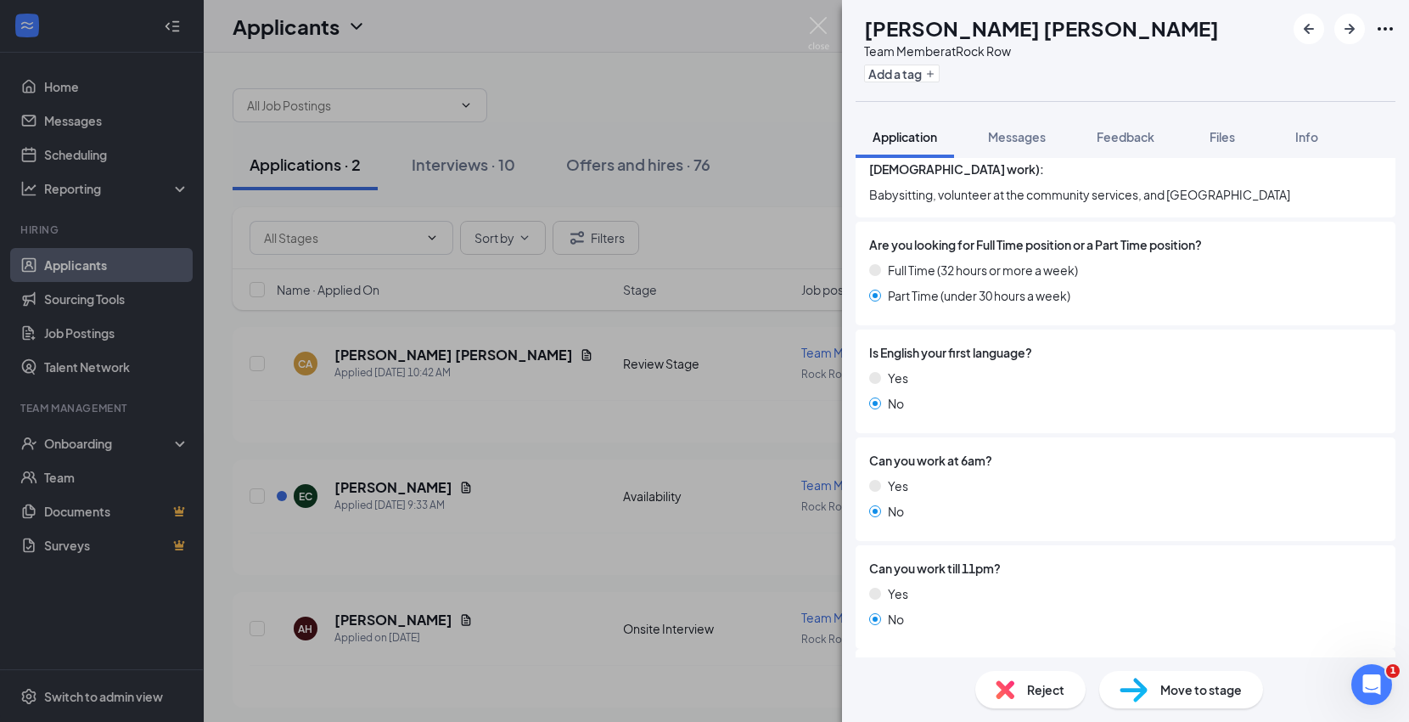
scroll to position [683, 0]
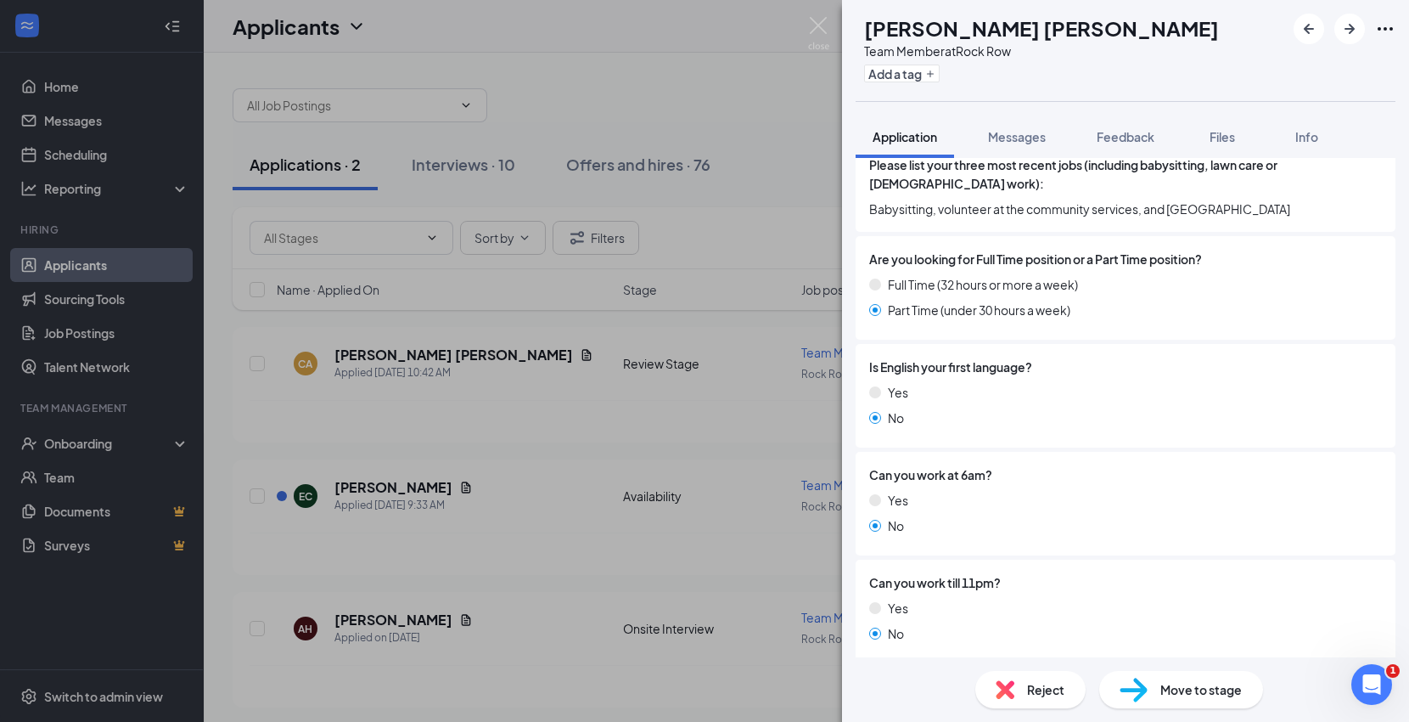
click at [1060, 693] on span "Reject" at bounding box center [1046, 689] width 37 height 19
